Goal: Find specific page/section: Find specific page/section

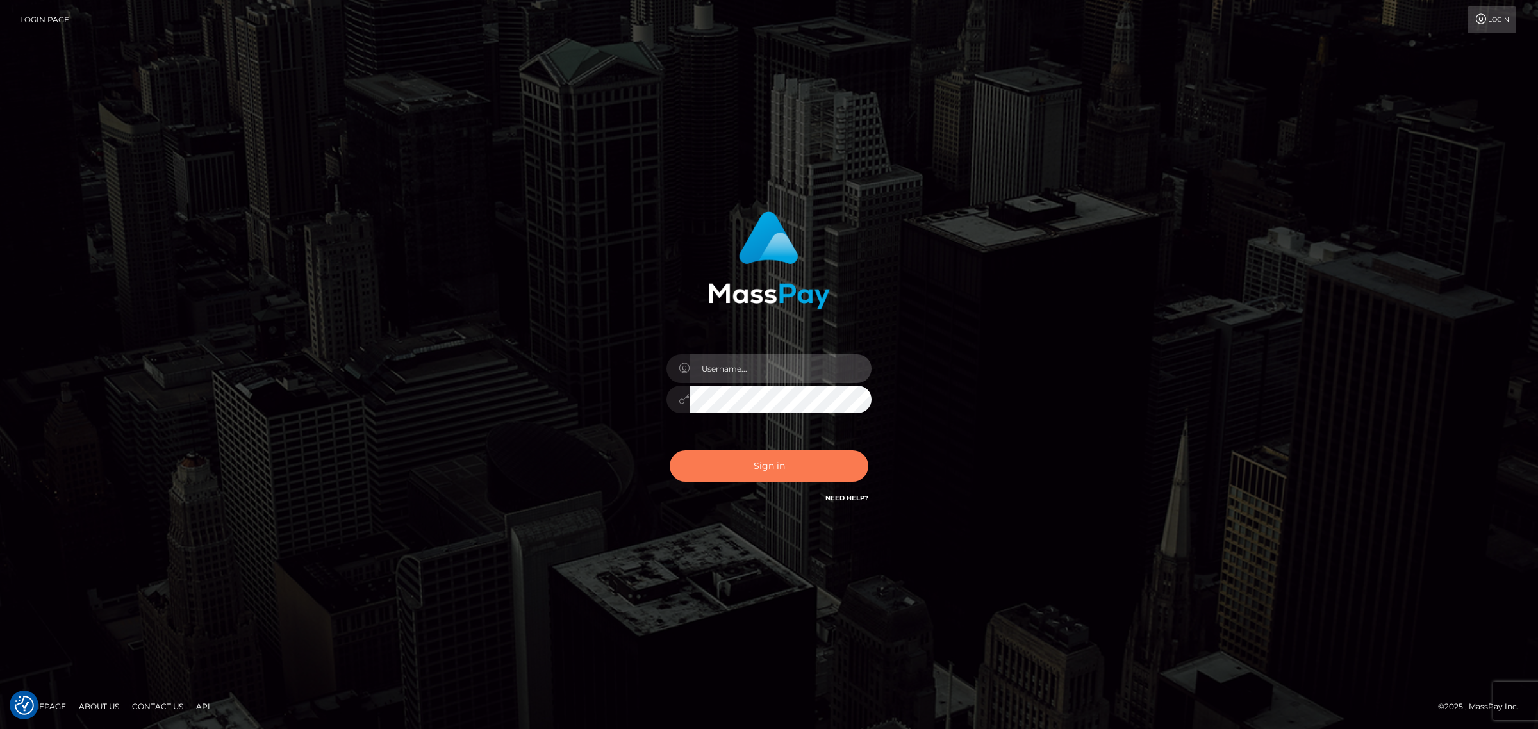
type input "Melanie.levarti"
click at [792, 472] on button "Sign in" at bounding box center [769, 466] width 199 height 31
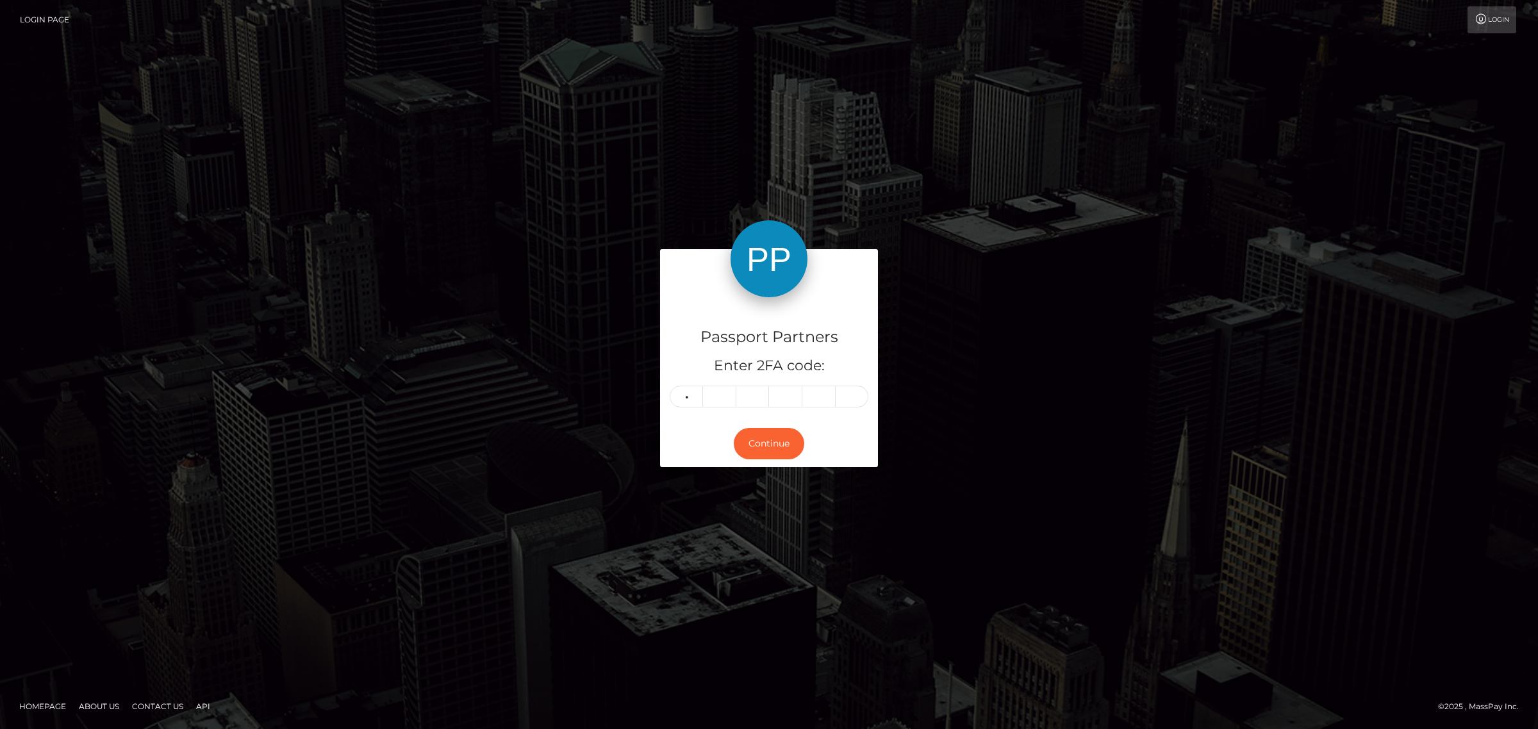
type input "1"
type input "6"
type input "2"
type input "9"
type input "2"
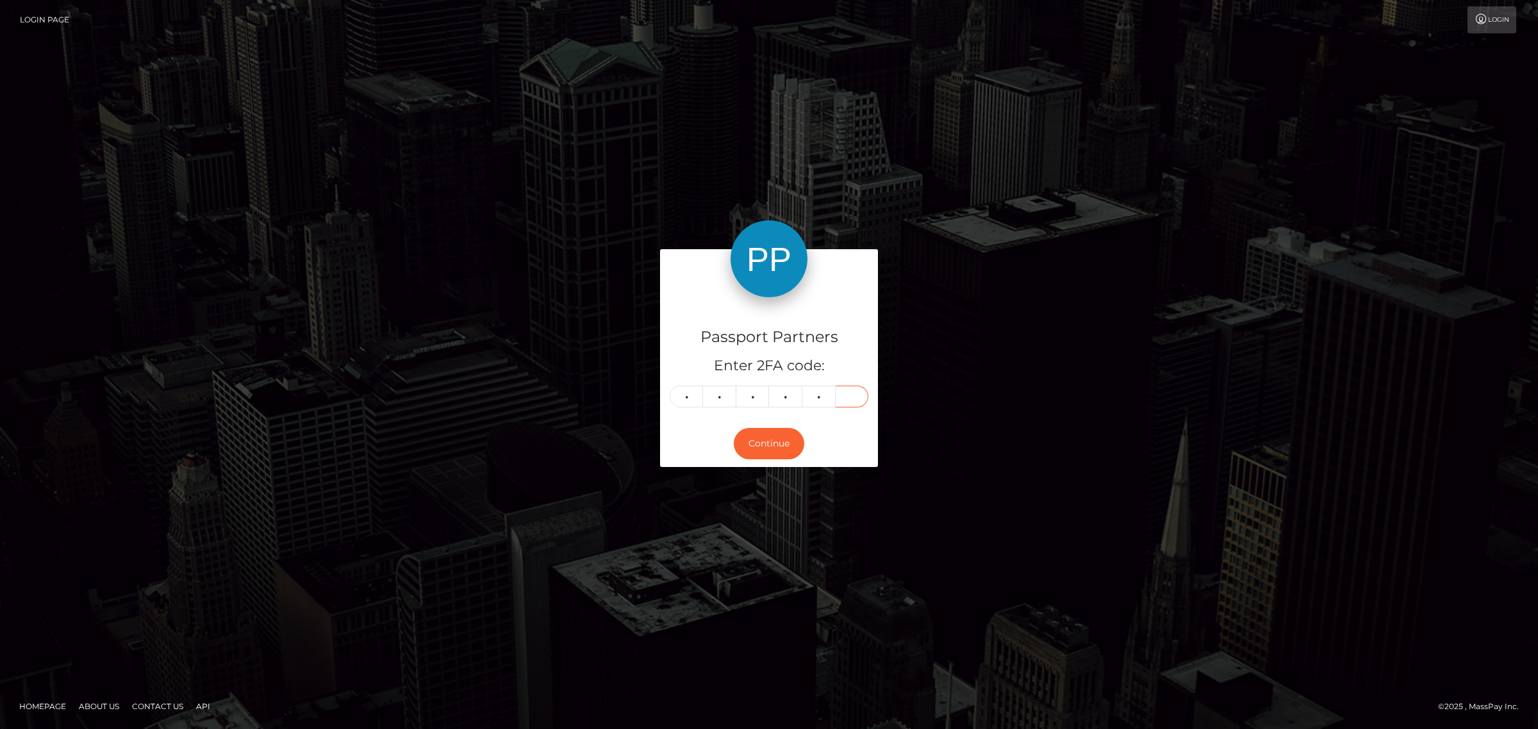
type input "2"
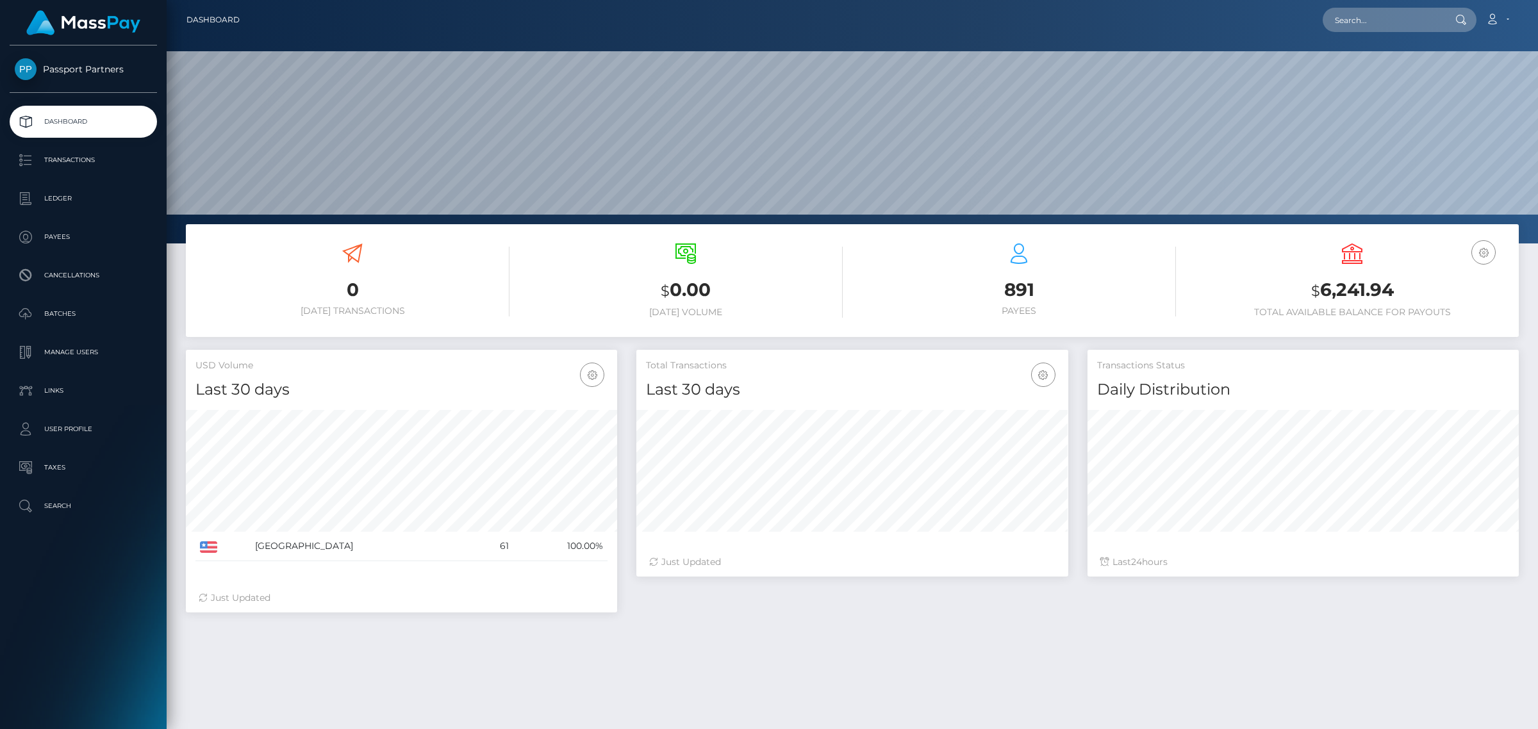
scroll to position [226, 431]
click at [79, 162] on p "Transactions" at bounding box center [83, 160] width 137 height 19
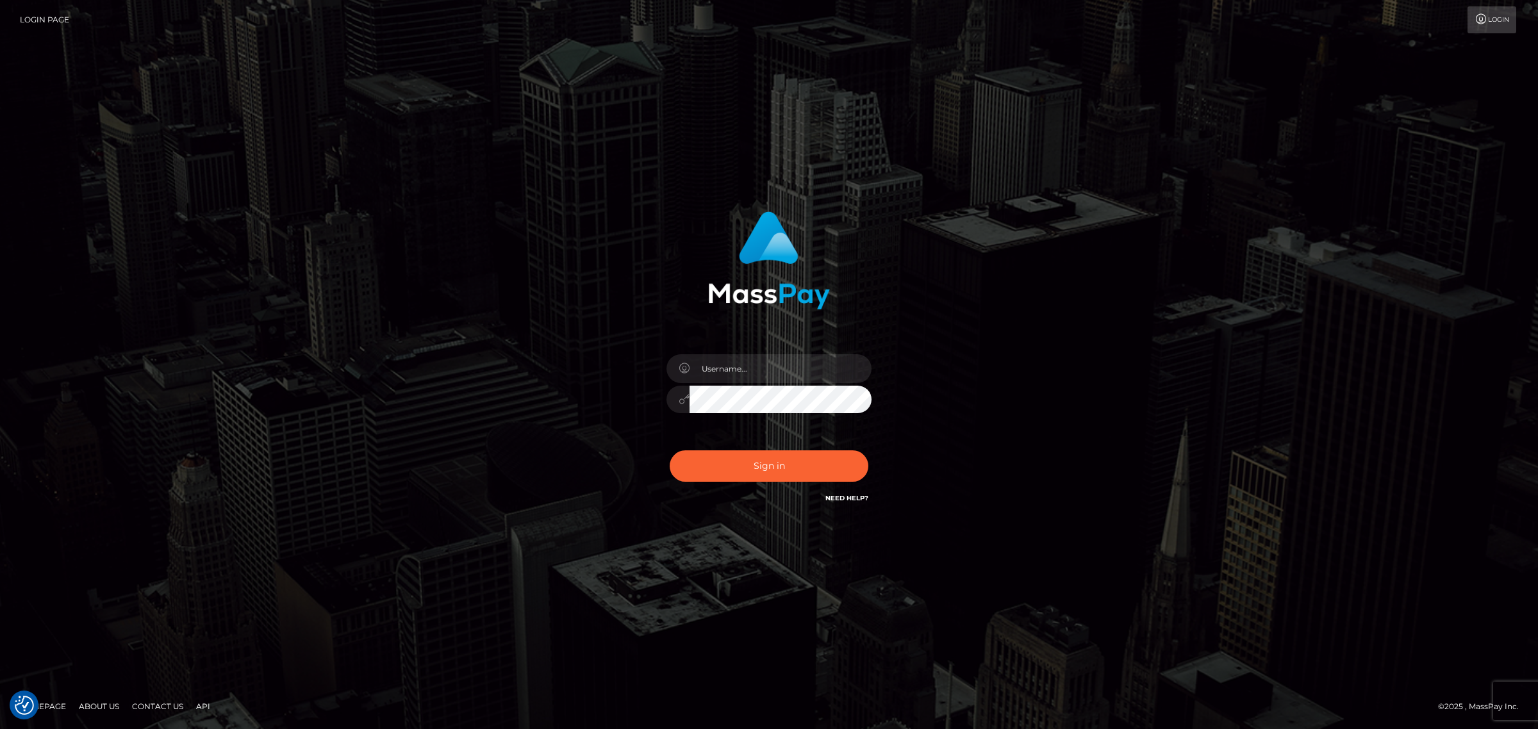
checkbox input "true"
type input "[PERSON_NAME].levarti"
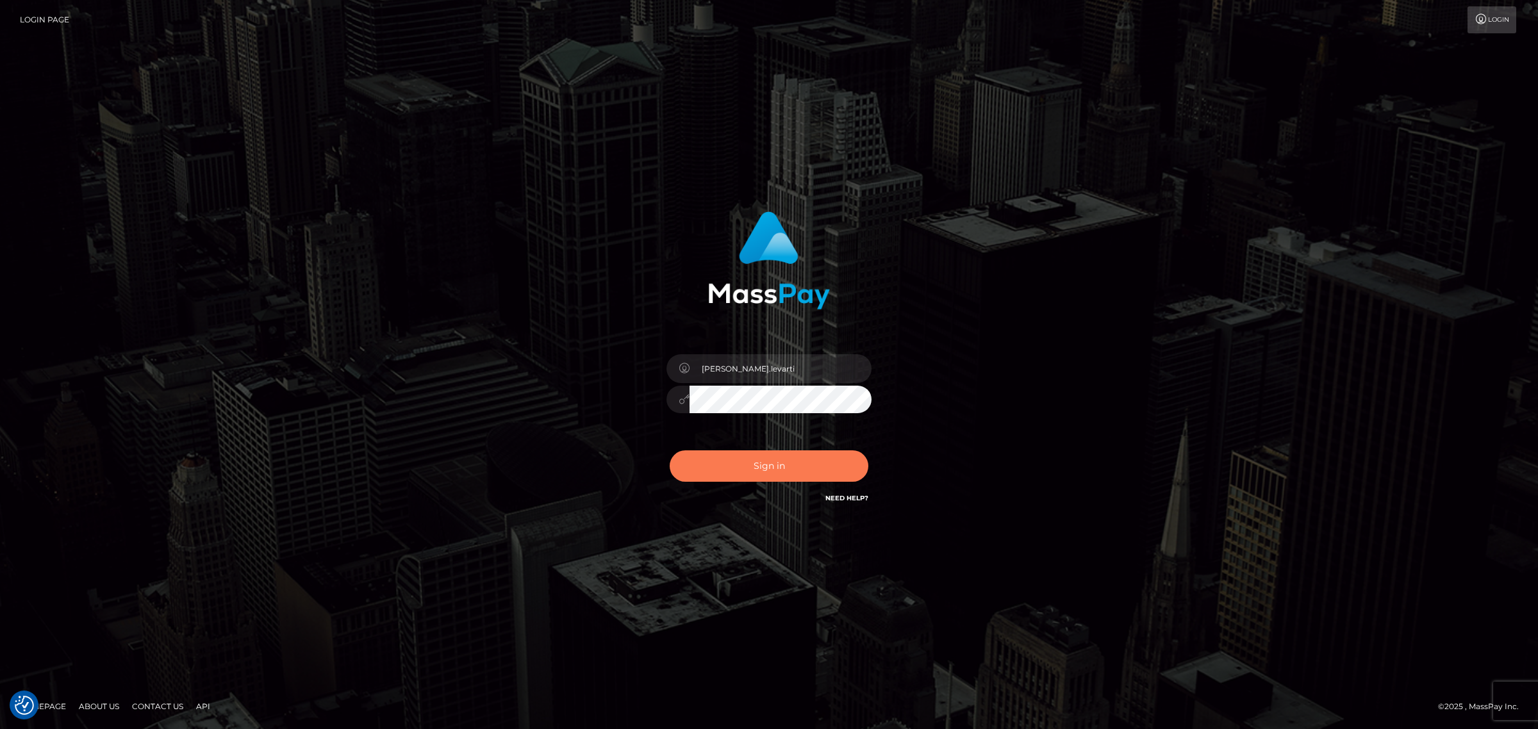
click at [747, 453] on button "Sign in" at bounding box center [769, 466] width 199 height 31
